Goal: Complete application form

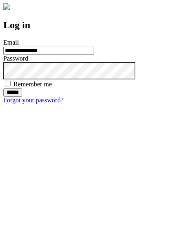
type input "**********"
click at [22, 97] on input "******" at bounding box center [12, 92] width 19 height 8
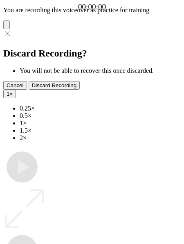
type input "**********"
